Goal: Transaction & Acquisition: Purchase product/service

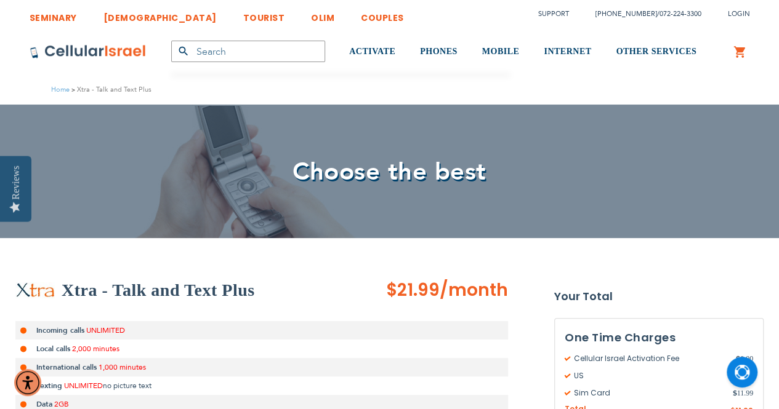
type input "[EMAIL_ADDRESS][DOMAIN_NAME]"
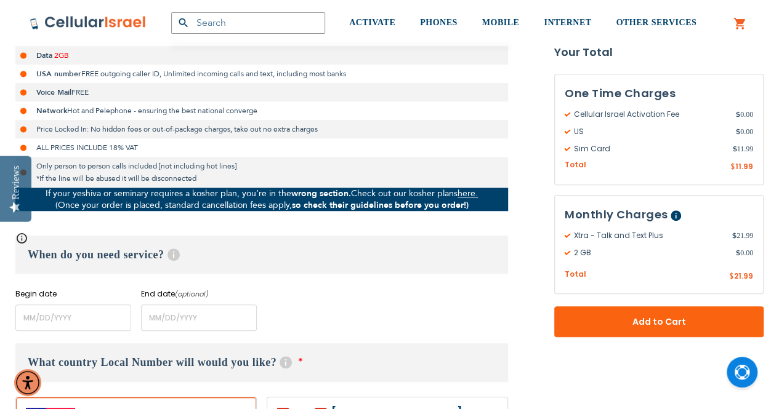
scroll to position [381, 0]
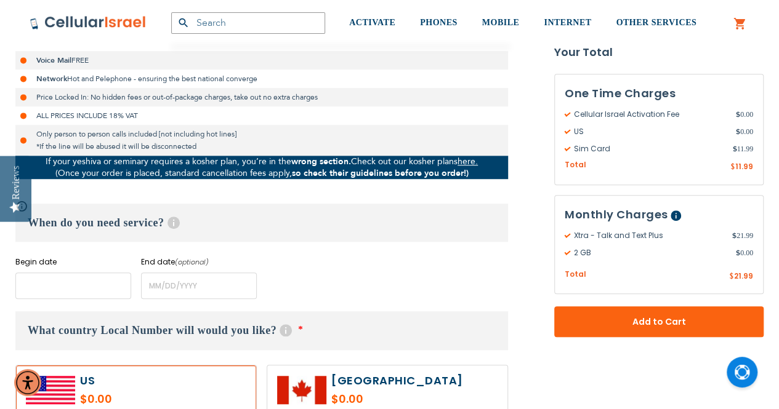
click at [57, 289] on input "name" at bounding box center [73, 286] width 116 height 26
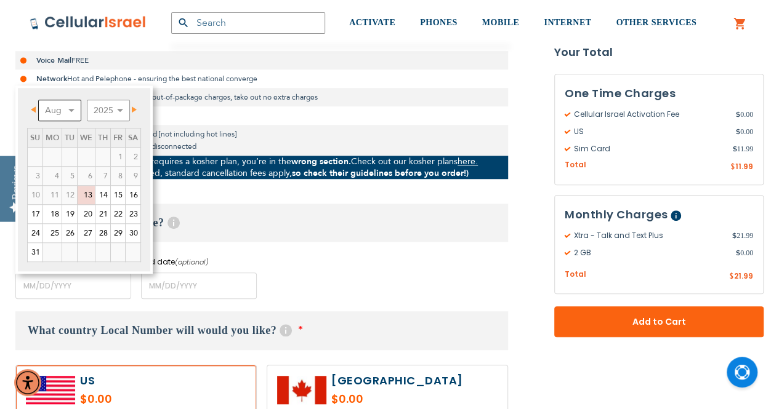
click at [78, 111] on select "Aug Sep Oct Nov Dec" at bounding box center [59, 111] width 43 height 22
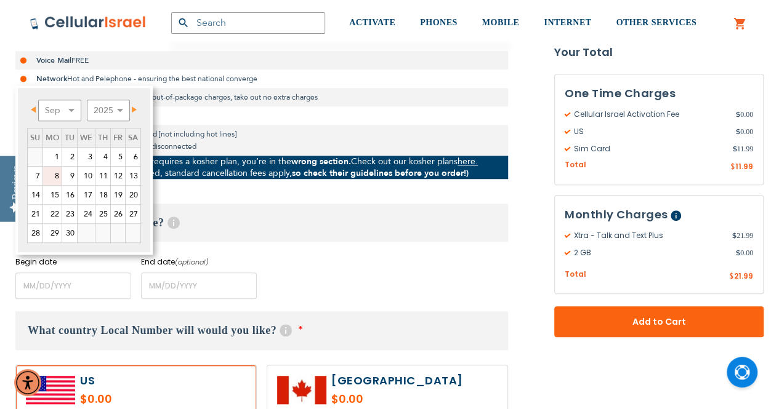
click at [58, 179] on link "8" at bounding box center [52, 176] width 18 height 18
type input "[DATE]"
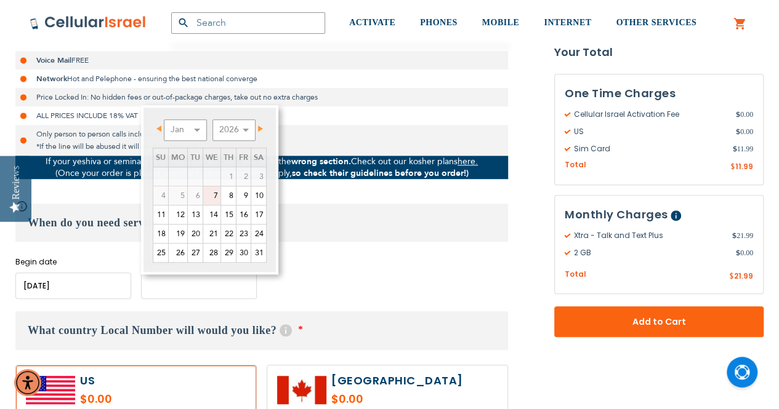
click at [168, 286] on input "name" at bounding box center [199, 286] width 116 height 26
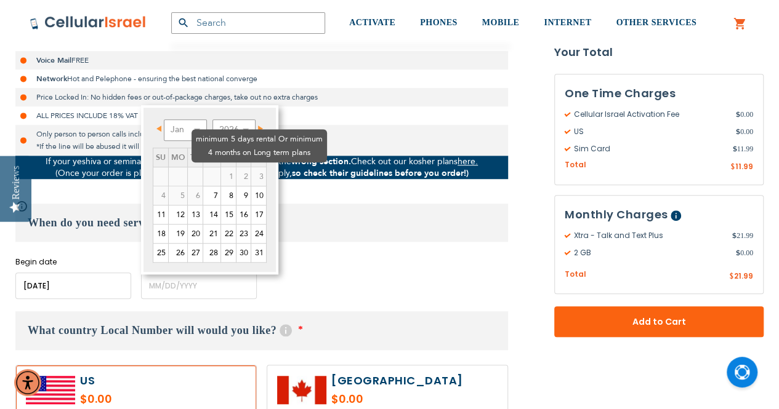
click at [221, 167] on td "1" at bounding box center [228, 176] width 15 height 19
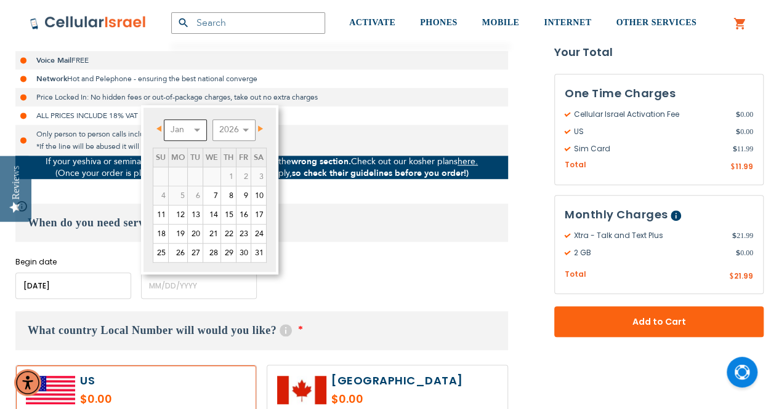
click at [183, 132] on select "Jan Feb Mar Apr May Jun [DATE] Aug Sep Oct Nov Dec" at bounding box center [185, 130] width 43 height 22
click at [191, 196] on link "9" at bounding box center [195, 195] width 15 height 18
type input "[DATE]"
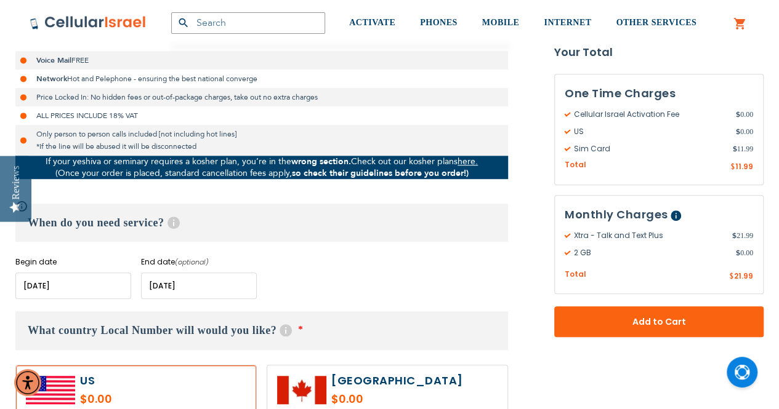
click at [193, 196] on div "Xtra - Talk and Text Plus $21.99 /month Incoming calls UNLIMITED Local calls 2,…" at bounding box center [261, 98] width 492 height 402
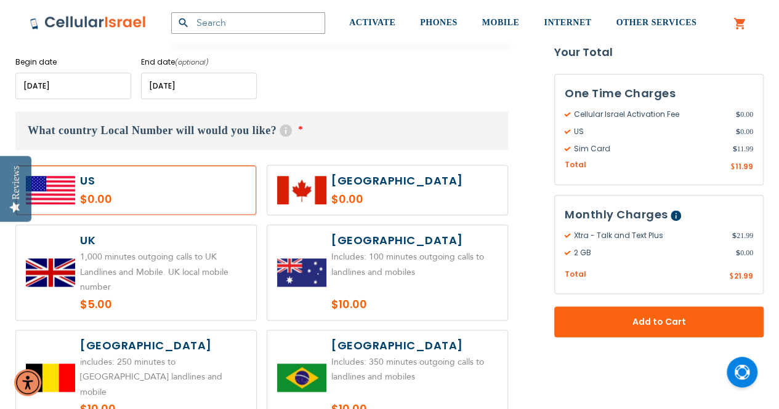
scroll to position [585, 0]
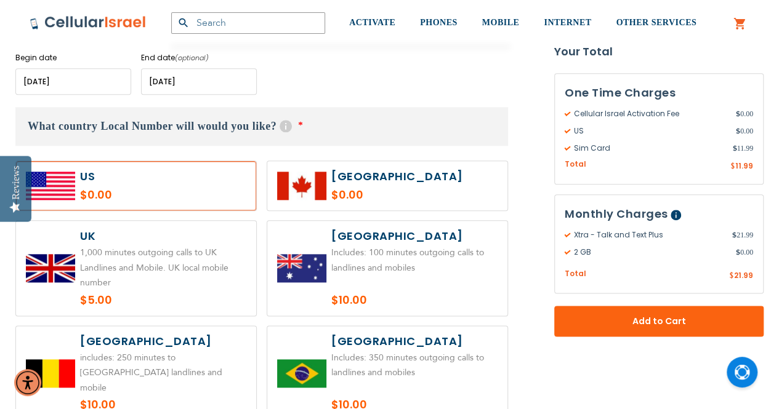
click at [210, 183] on label at bounding box center [136, 185] width 240 height 49
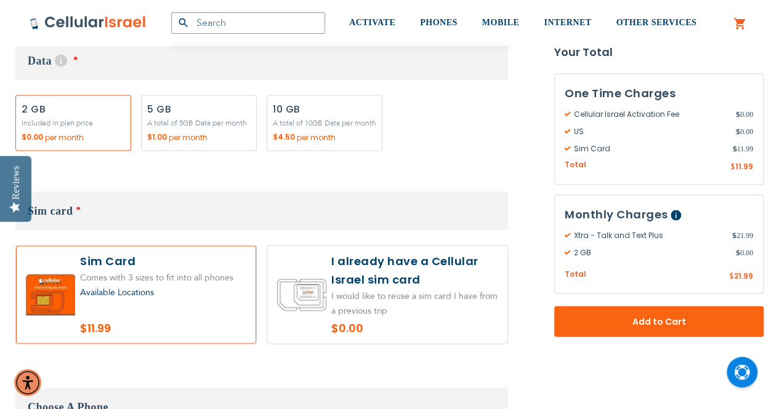
scroll to position [1217, 0]
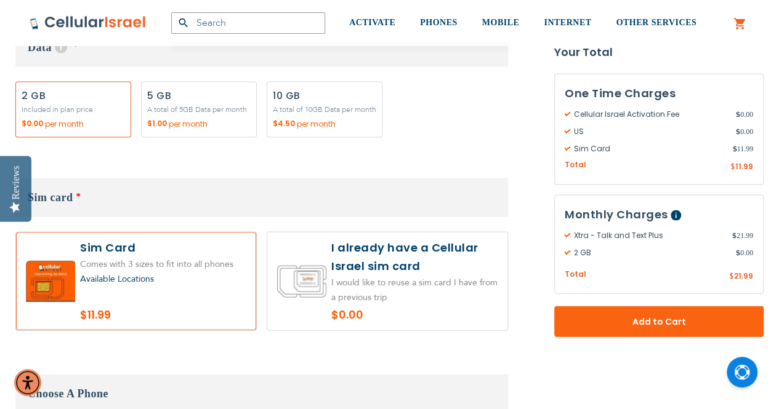
click at [207, 108] on label "Add" at bounding box center [199, 110] width 116 height 56
radio input "true"
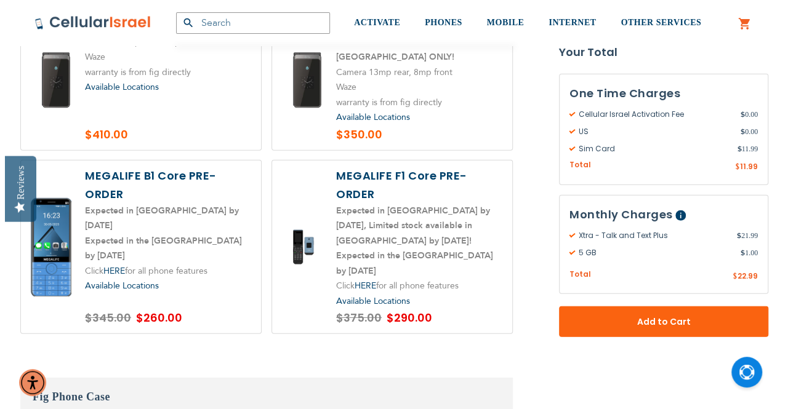
scroll to position [1645, 0]
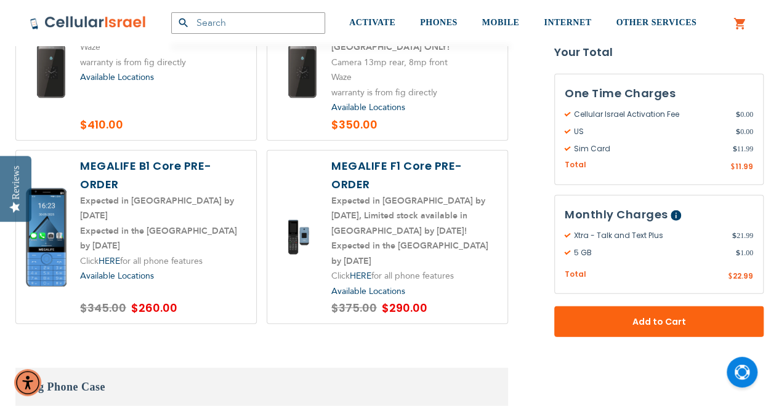
click at [230, 273] on label at bounding box center [136, 238] width 240 height 174
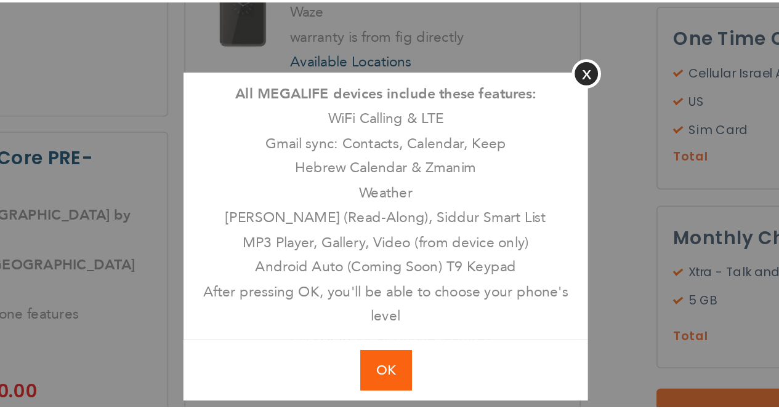
scroll to position [1644, 0]
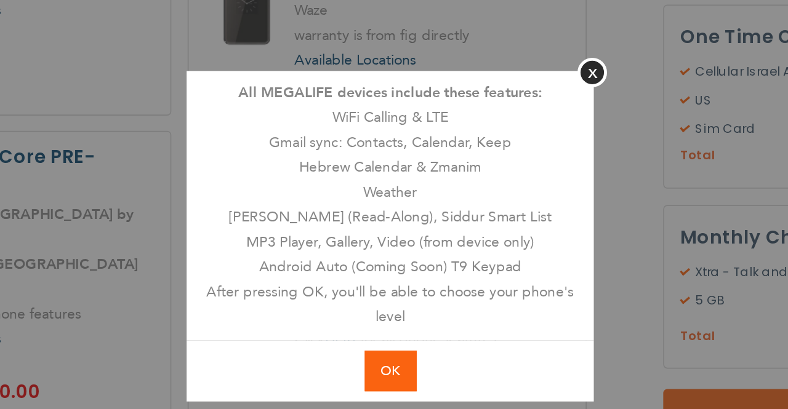
click at [382, 299] on button "OK" at bounding box center [394, 295] width 31 height 25
radio input "true"
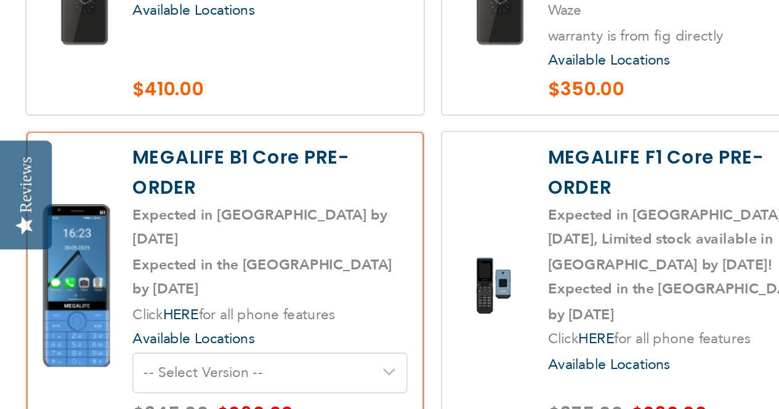
click at [189, 284] on select "-- Select Version -- Version 1. Talk - Voice only, no texting Version 2. Text -…" at bounding box center [163, 296] width 166 height 25
select select "5641"
click at [80, 284] on select "-- Select Version -- Version 1. Talk - Voice only, no texting Version 2. Text -…" at bounding box center [163, 296] width 166 height 25
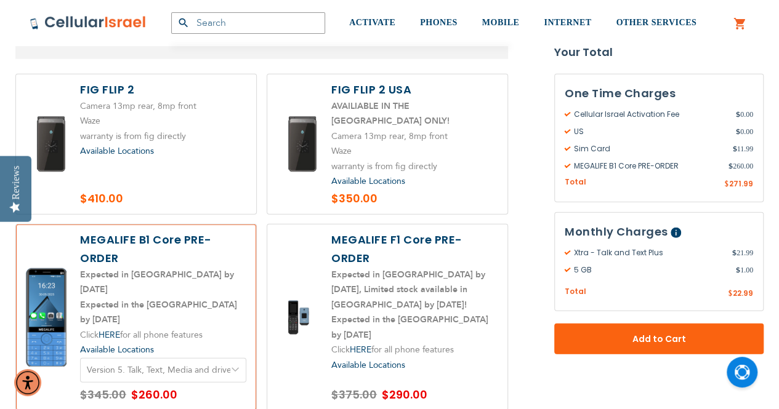
scroll to position [1557, 0]
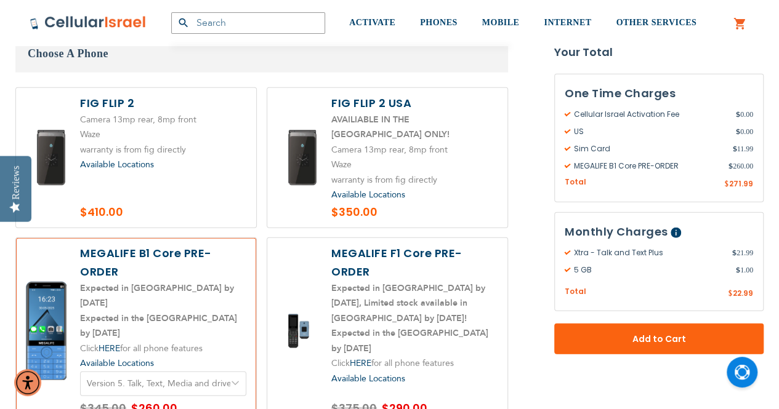
click at [161, 372] on select "-- Select Version -- Version 1. Talk - Voice only, no texting Version 2. Text -…" at bounding box center [163, 384] width 166 height 25
click at [80, 372] on select "-- Select Version -- Version 1. Talk - Voice only, no texting Version 2. Text -…" at bounding box center [163, 384] width 166 height 25
click at [178, 372] on select "-- Select Version -- Version 1. Talk - Voice only, no texting Version 2. Text -…" at bounding box center [163, 384] width 166 height 25
click at [80, 372] on select "-- Select Version -- Version 1. Talk - Voice only, no texting Version 2. Text -…" at bounding box center [163, 384] width 166 height 25
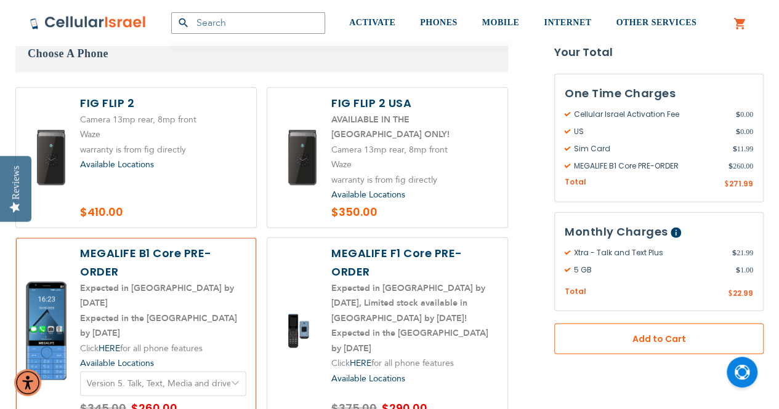
click at [677, 343] on span "Add to Cart" at bounding box center [659, 339] width 128 height 13
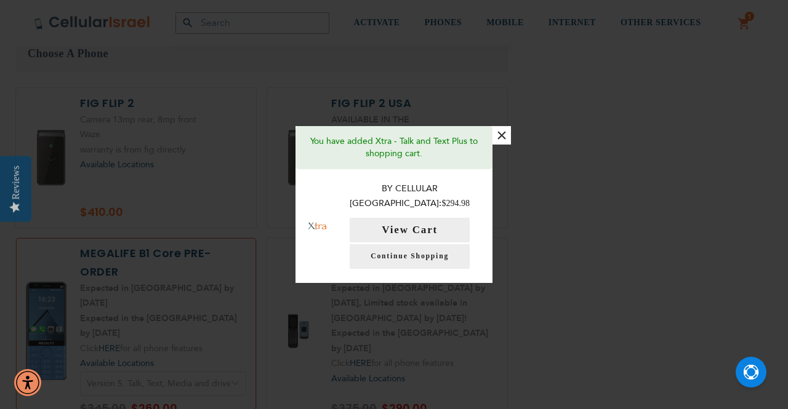
click at [502, 138] on button "×" at bounding box center [501, 135] width 18 height 18
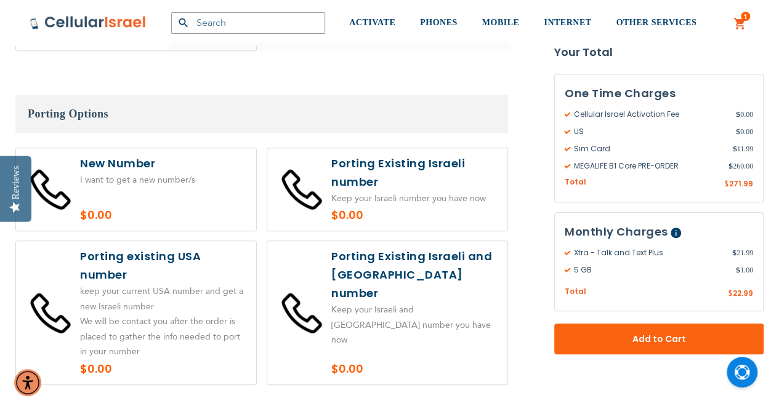
scroll to position [2703, 0]
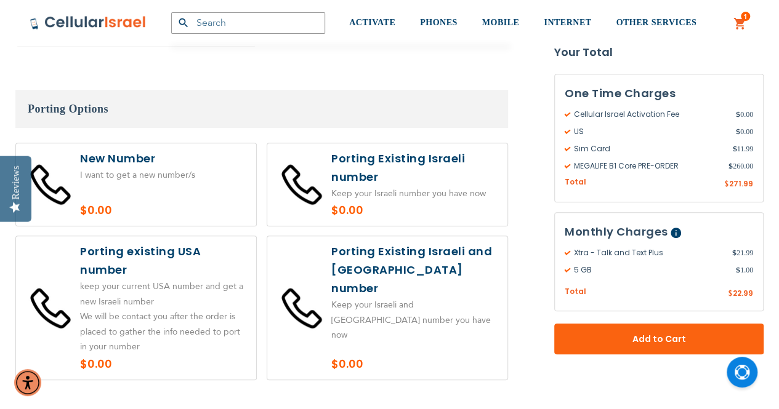
click at [177, 248] on label at bounding box center [136, 307] width 240 height 143
radio input "true"
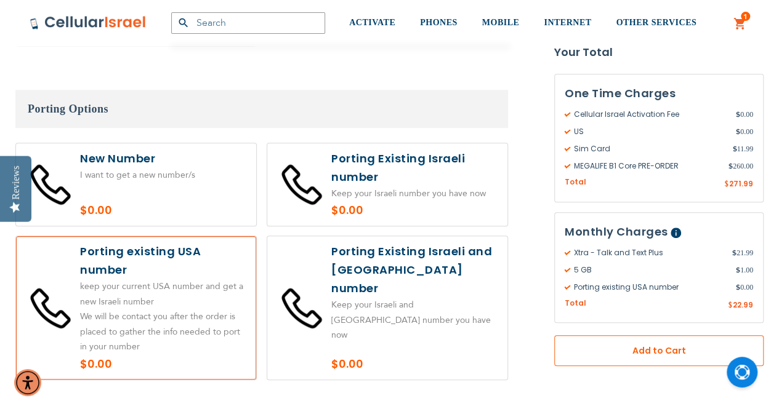
click at [633, 352] on span "Add to Cart" at bounding box center [659, 351] width 128 height 13
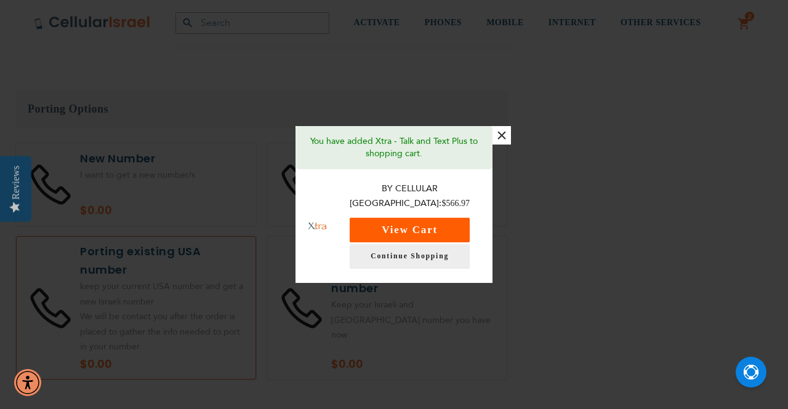
click at [418, 220] on button "View Cart" at bounding box center [410, 230] width 120 height 25
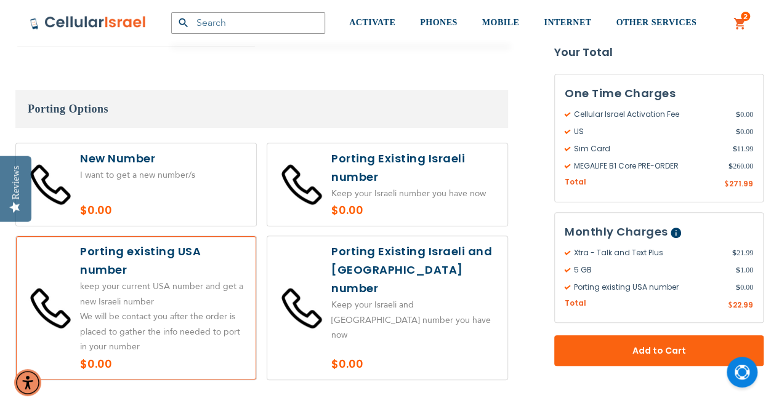
click at [736, 19] on link "2 2 items My Cart" at bounding box center [740, 24] width 14 height 15
